Goal: Transaction & Acquisition: Book appointment/travel/reservation

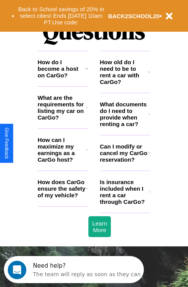
scroll to position [938, 0]
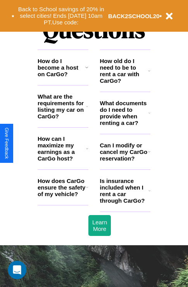
click at [125, 203] on h3 "Is insurance included when I rent a car through CarGo?" at bounding box center [124, 191] width 48 height 26
click at [86, 70] on icon at bounding box center [86, 67] width 3 height 6
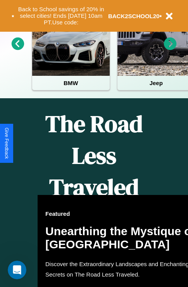
scroll to position [119, 0]
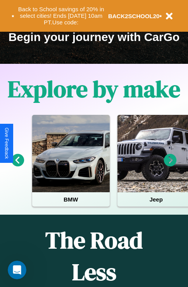
click at [170, 166] on icon at bounding box center [170, 160] width 13 height 13
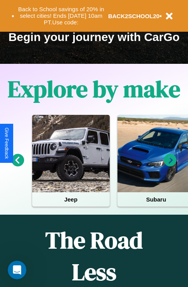
click at [17, 166] on icon at bounding box center [18, 160] width 13 height 13
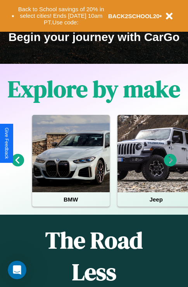
click at [170, 166] on icon at bounding box center [170, 160] width 13 height 13
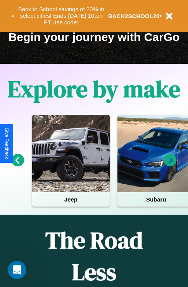
click at [170, 166] on icon at bounding box center [170, 160] width 13 height 13
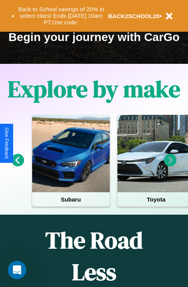
click at [170, 166] on icon at bounding box center [170, 160] width 13 height 13
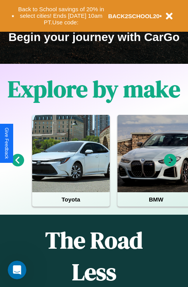
click at [170, 166] on icon at bounding box center [170, 160] width 13 height 13
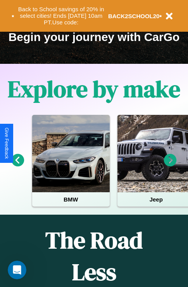
click at [170, 166] on icon at bounding box center [170, 160] width 13 height 13
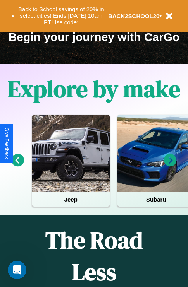
click at [17, 166] on icon at bounding box center [18, 160] width 13 height 13
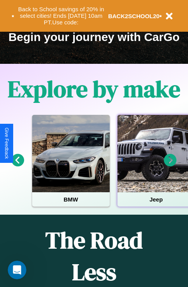
click at [155, 166] on div at bounding box center [155, 153] width 77 height 77
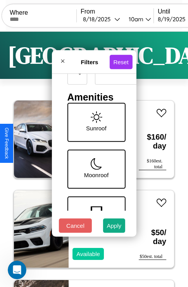
scroll to position [252, 0]
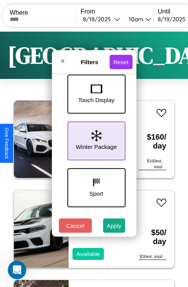
click at [95, 139] on icon at bounding box center [96, 136] width 10 height 12
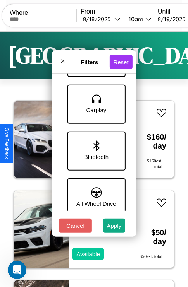
scroll to position [486, 0]
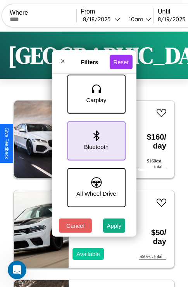
click at [95, 139] on icon at bounding box center [96, 136] width 6 height 10
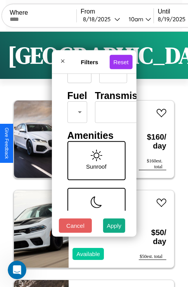
scroll to position [63, 0]
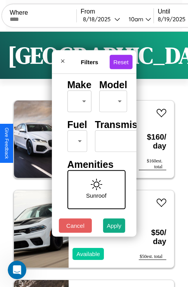
click at [76, 139] on body "CarGo Where From [DATE] 10am Until [DATE] 10am Become a Host Login Sign Up Lond…" at bounding box center [94, 160] width 188 height 320
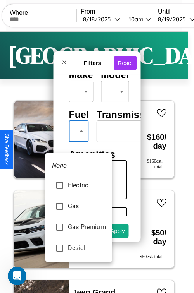
type input "**********"
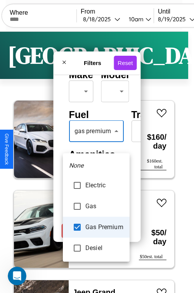
click at [96, 143] on div at bounding box center [97, 146] width 194 height 293
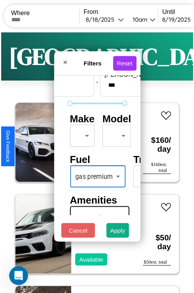
scroll to position [23, 0]
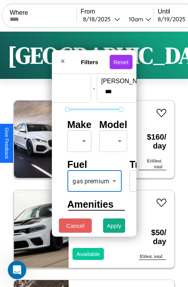
click at [78, 139] on body "CarGo Where From [DATE] 10am Until [DATE] 10am Become a Host Login Sign Up Lond…" at bounding box center [94, 160] width 188 height 320
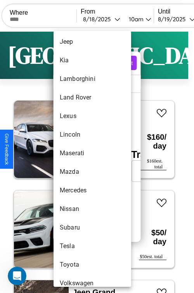
scroll to position [419, 0]
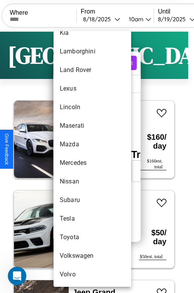
click at [77, 163] on li "Mercedes" at bounding box center [91, 163] width 77 height 19
type input "********"
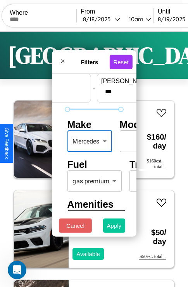
click at [114, 228] on button "Apply" at bounding box center [114, 226] width 22 height 14
